Goal: Navigation & Orientation: Find specific page/section

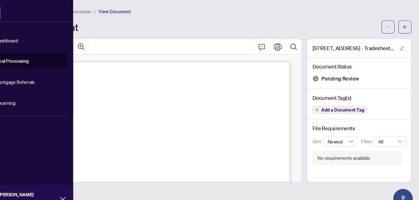
scroll to position [93, 0]
click at [40, 37] on link "Dashboard" at bounding box center [29, 38] width 21 height 6
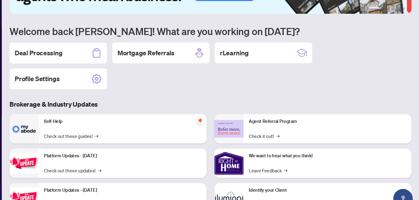
scroll to position [35, 0]
click at [74, 49] on h2 "Deal Processing" at bounding box center [59, 50] width 45 height 9
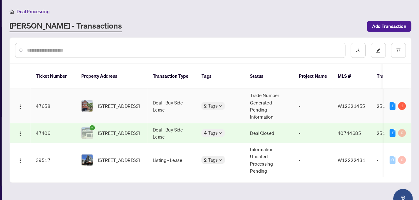
click at [303, 92] on td "-" at bounding box center [318, 100] width 37 height 32
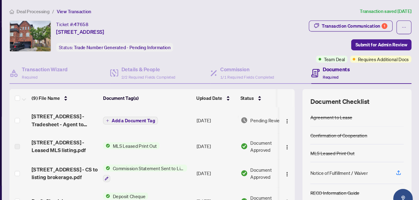
click at [264, 115] on span "Pending Review" at bounding box center [274, 113] width 31 height 7
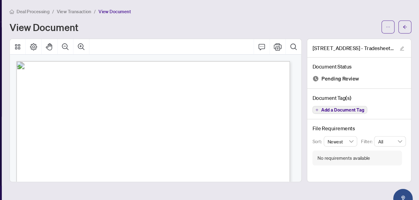
click at [44, 13] on span "Deal Processing" at bounding box center [54, 11] width 31 height 6
